Goal: Task Accomplishment & Management: Manage account settings

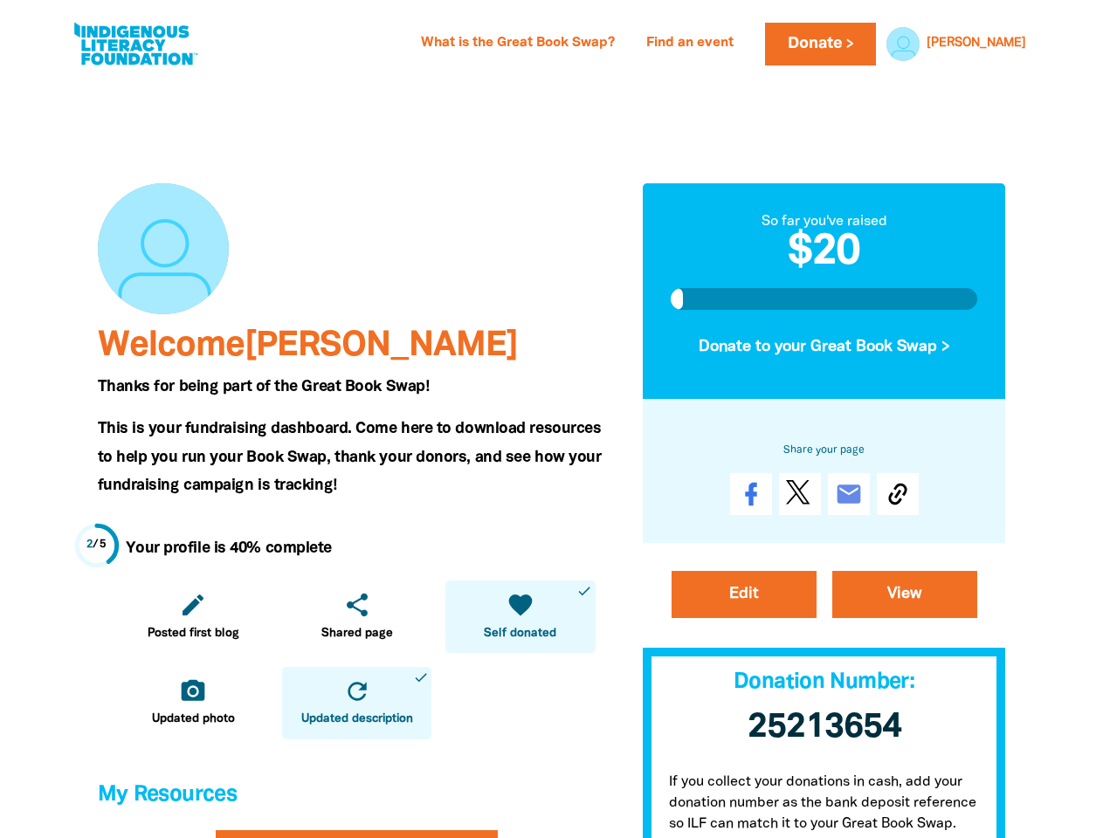
click at [551, 422] on span "This is your fundraising dashboard. Come here to download resources to help you…" at bounding box center [350, 457] width 504 height 71
click at [1000, 44] on link "[PERSON_NAME]" at bounding box center [976, 44] width 100 height 12
click at [193, 616] on icon "edit" at bounding box center [193, 605] width 28 height 28
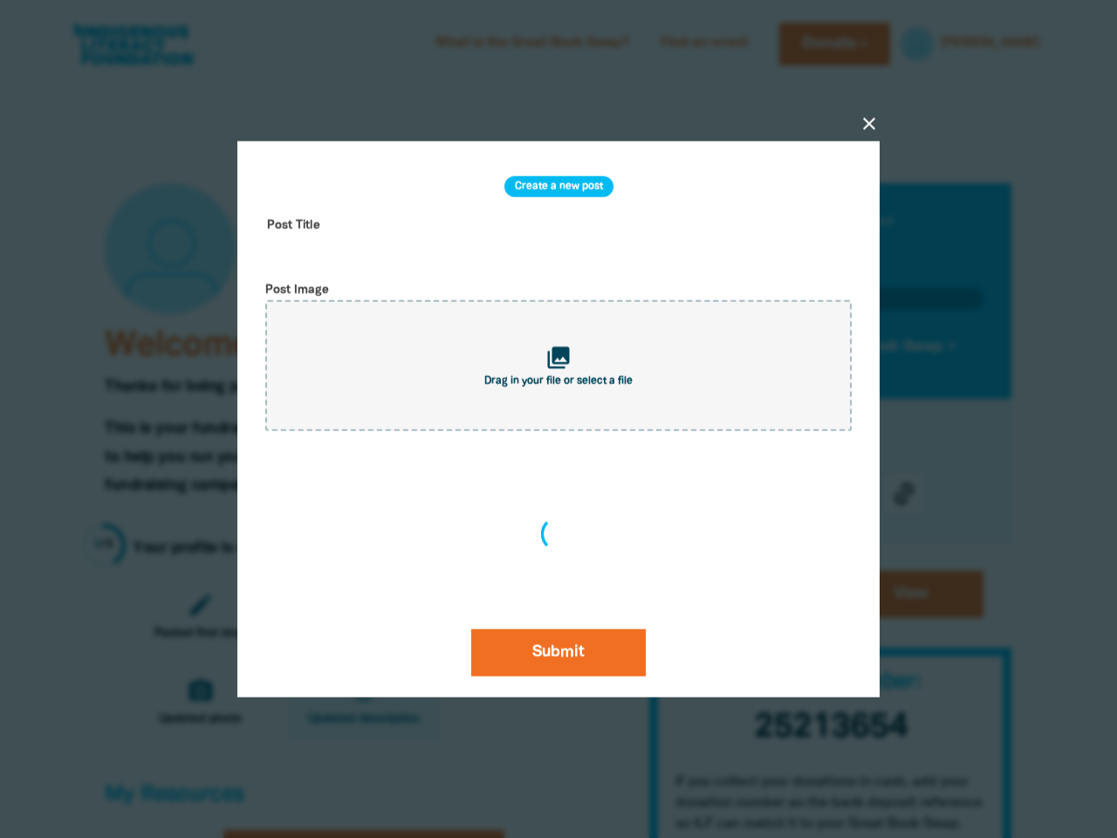
click at [356, 616] on div "close Create a new post Post Title Post Image collections Drag in your file or …" at bounding box center [559, 420] width 698 height 724
click at [519, 616] on div "close Create a new post Post Title Post Image collections Drag in your file or …" at bounding box center [559, 420] width 698 height 724
click at [193, 703] on div at bounding box center [558, 419] width 1117 height 838
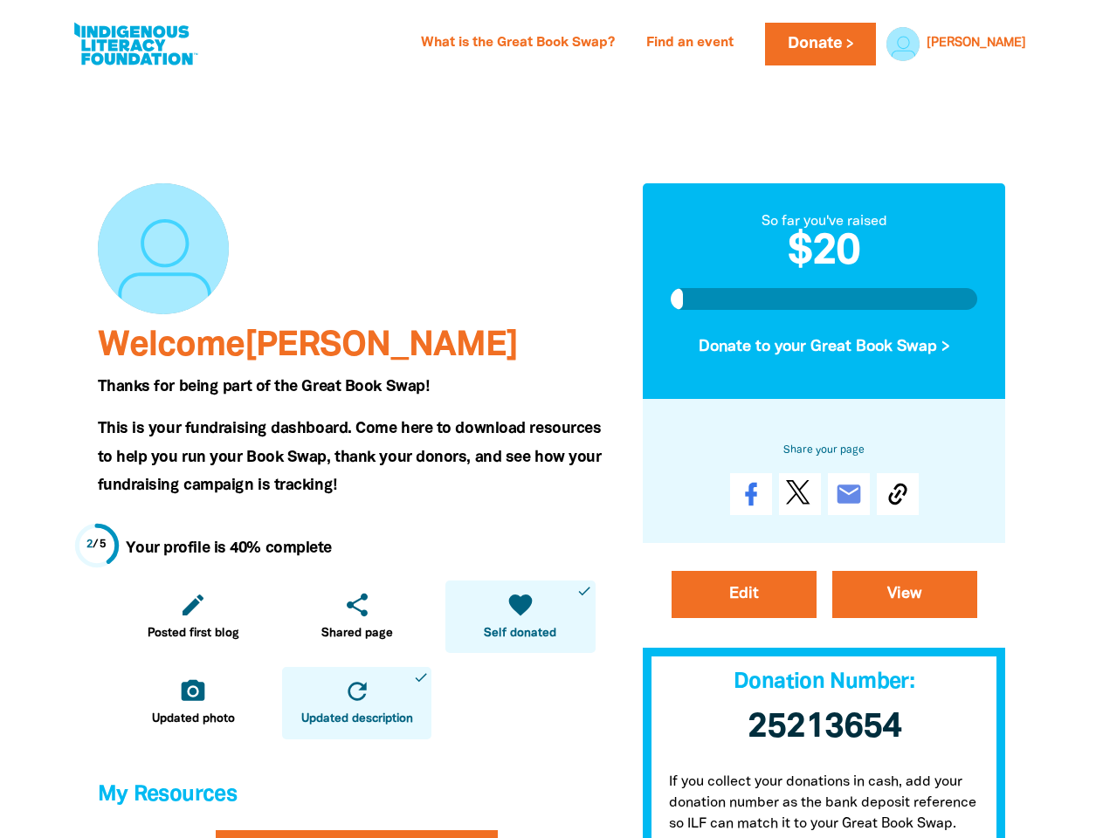
click at [356, 703] on icon "refresh" at bounding box center [357, 691] width 28 height 28
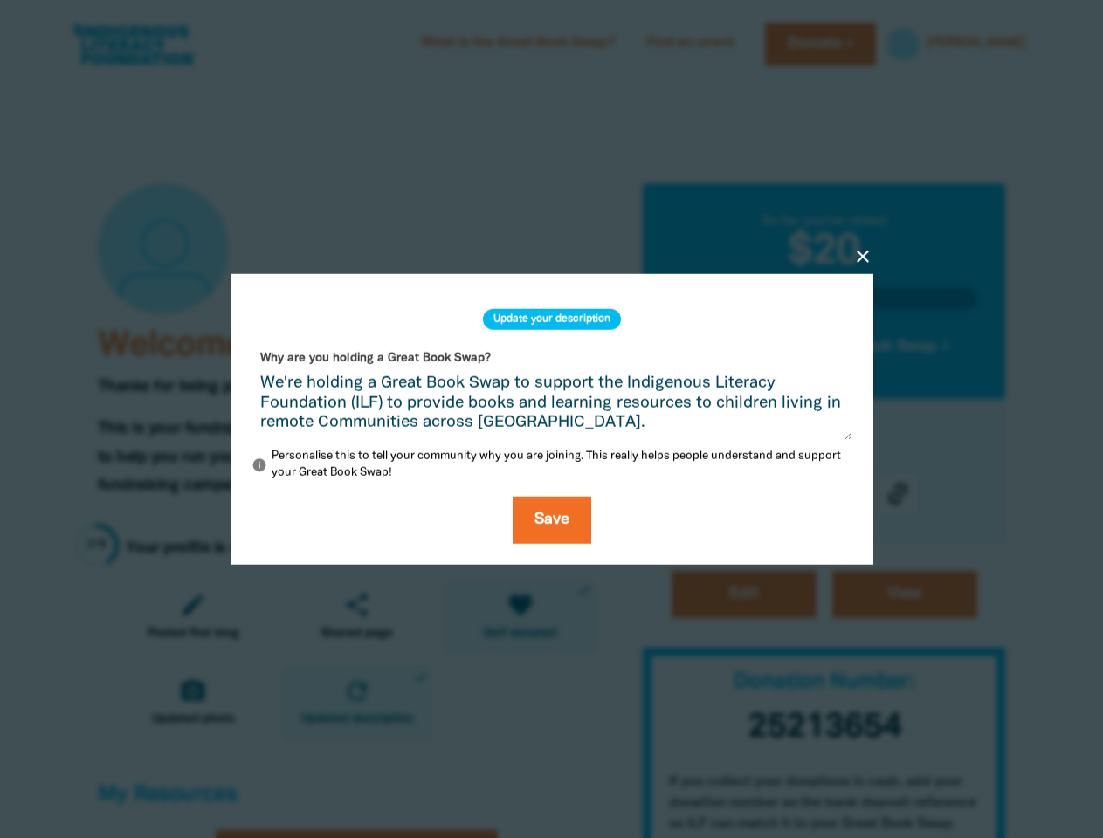
click at [824, 347] on div "close Update your description Why are you holding a Great Book Swap? We're hold…" at bounding box center [552, 419] width 698 height 458
click at [897, 494] on div "close Update your description Why are you holding a Great Book Swap? We're hold…" at bounding box center [552, 419] width 698 height 458
